Goal: Complete application form

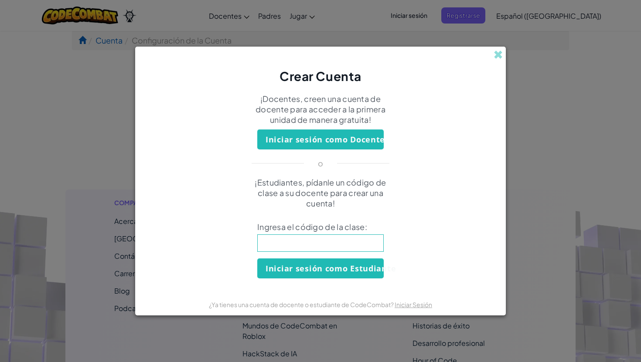
click at [315, 242] on input at bounding box center [320, 243] width 126 height 17
type input "ArmMeanRing"
click at [321, 268] on button "Iniciar sesión como Estudiante" at bounding box center [320, 269] width 126 height 20
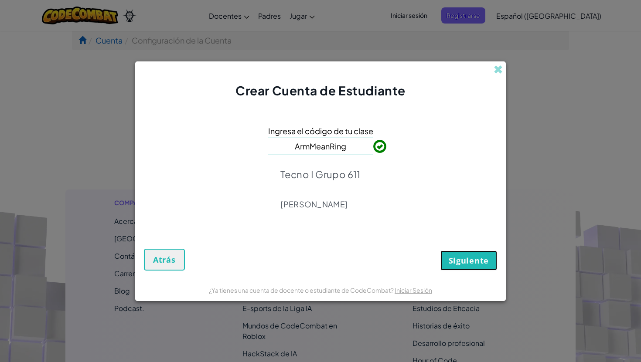
click at [471, 267] on button "Siguiente" at bounding box center [468, 261] width 57 height 20
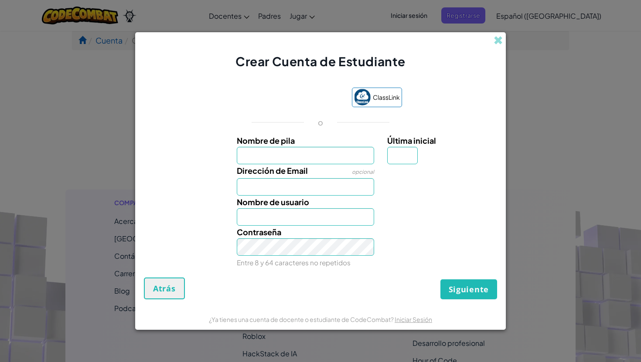
click at [328, 198] on div "Nombre de usuario" at bounding box center [305, 211] width 151 height 30
click at [328, 193] on input "Dirección de Email" at bounding box center [306, 186] width 138 height 17
type input "[EMAIL_ADDRESS][DOMAIN_NAME]"
click at [329, 226] on div "Contraseña Entre 8 y 64 caracteres no repetidos" at bounding box center [305, 247] width 151 height 43
click at [330, 223] on input "Nombre de usuario" at bounding box center [306, 216] width 138 height 17
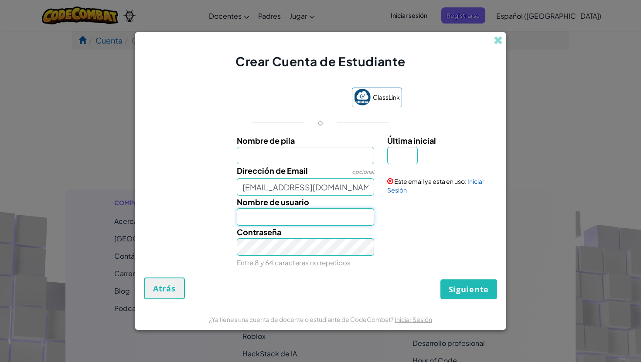
type input "Jesused17"
click at [499, 40] on span at bounding box center [497, 40] width 9 height 9
